Goal: Information Seeking & Learning: Check status

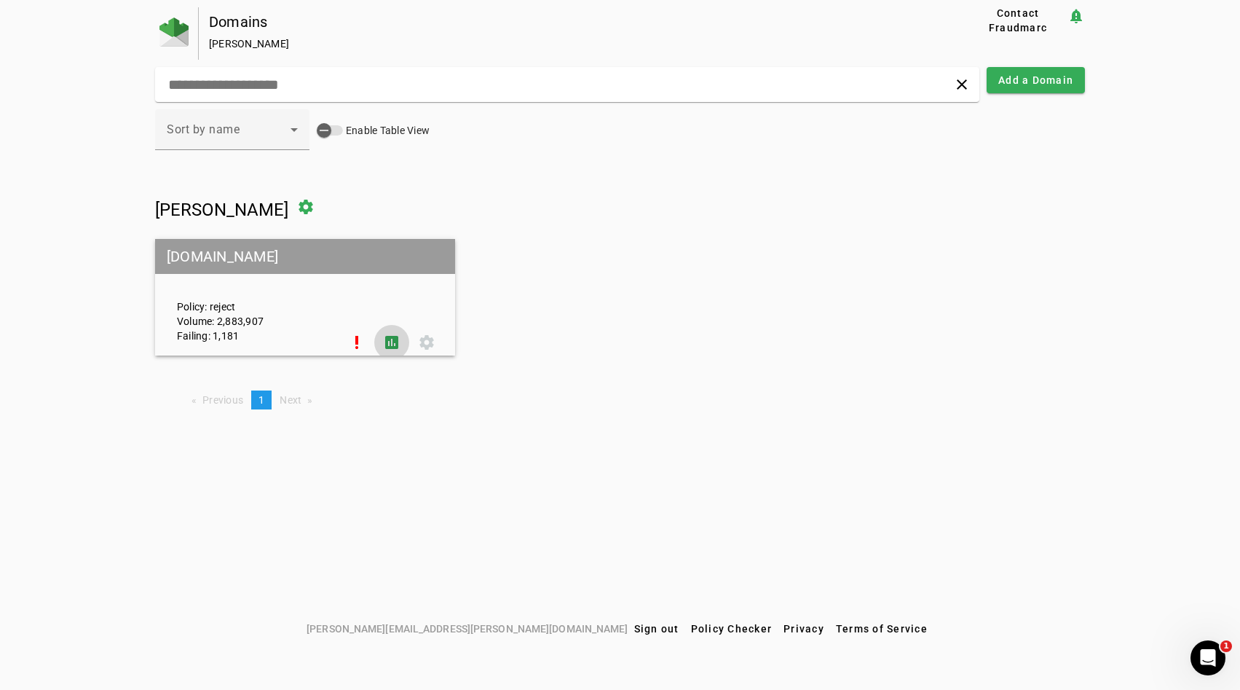
click at [390, 336] on span at bounding box center [391, 342] width 35 height 35
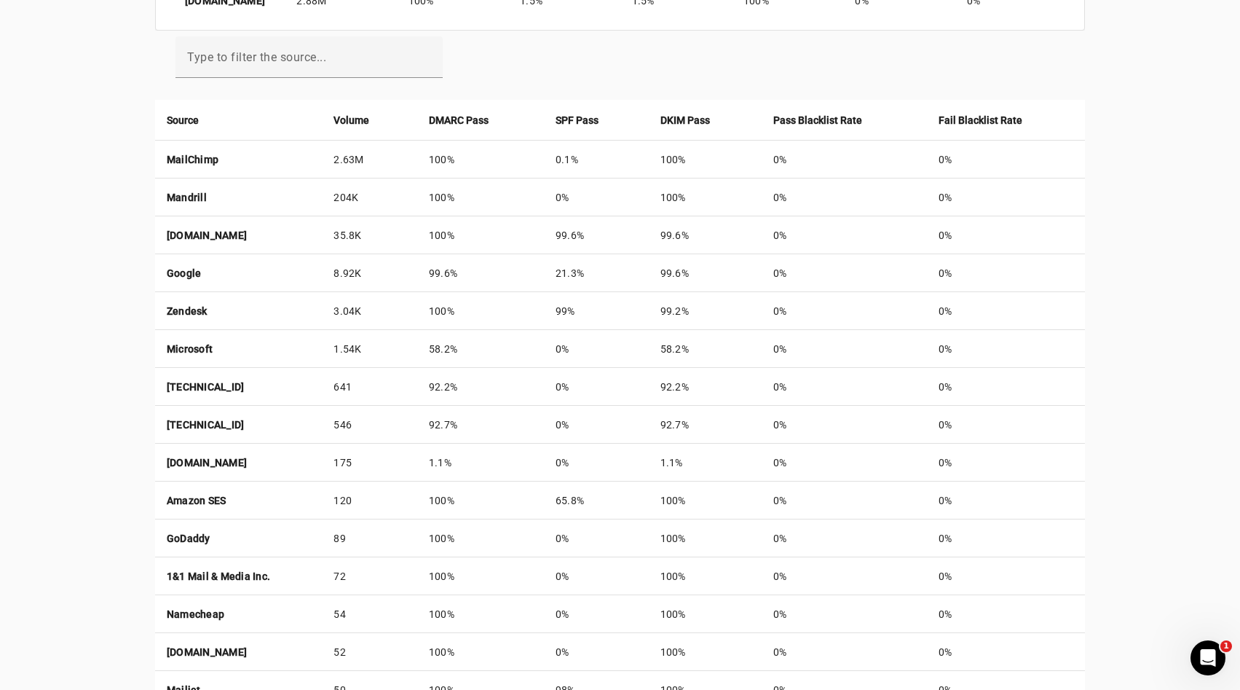
scroll to position [487, 0]
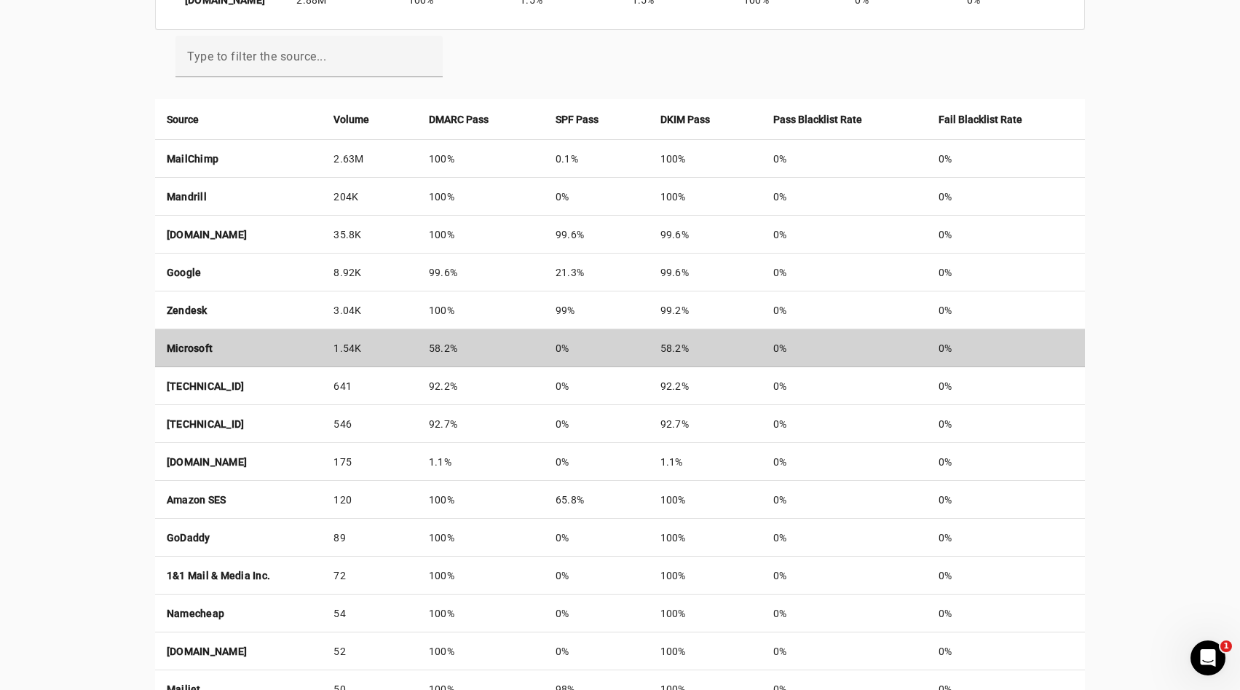
click at [323, 342] on td "Microsoft" at bounding box center [239, 348] width 168 height 38
